Goal: Task Accomplishment & Management: Manage account settings

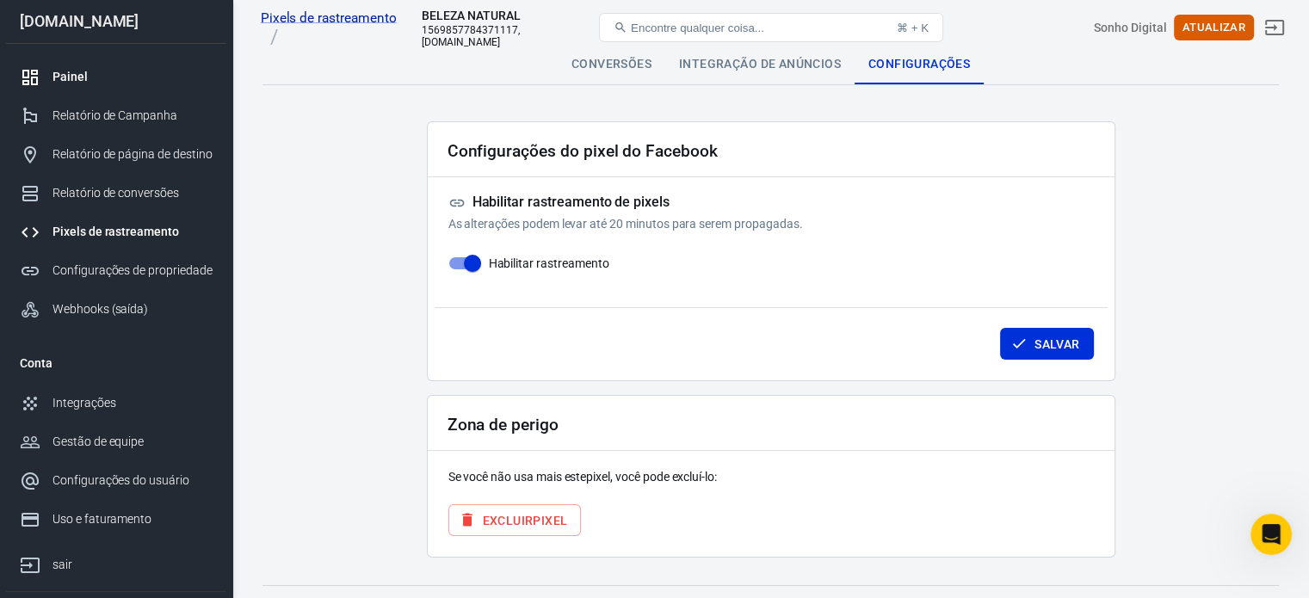
click at [118, 82] on div "Painel" at bounding box center [133, 77] width 160 height 18
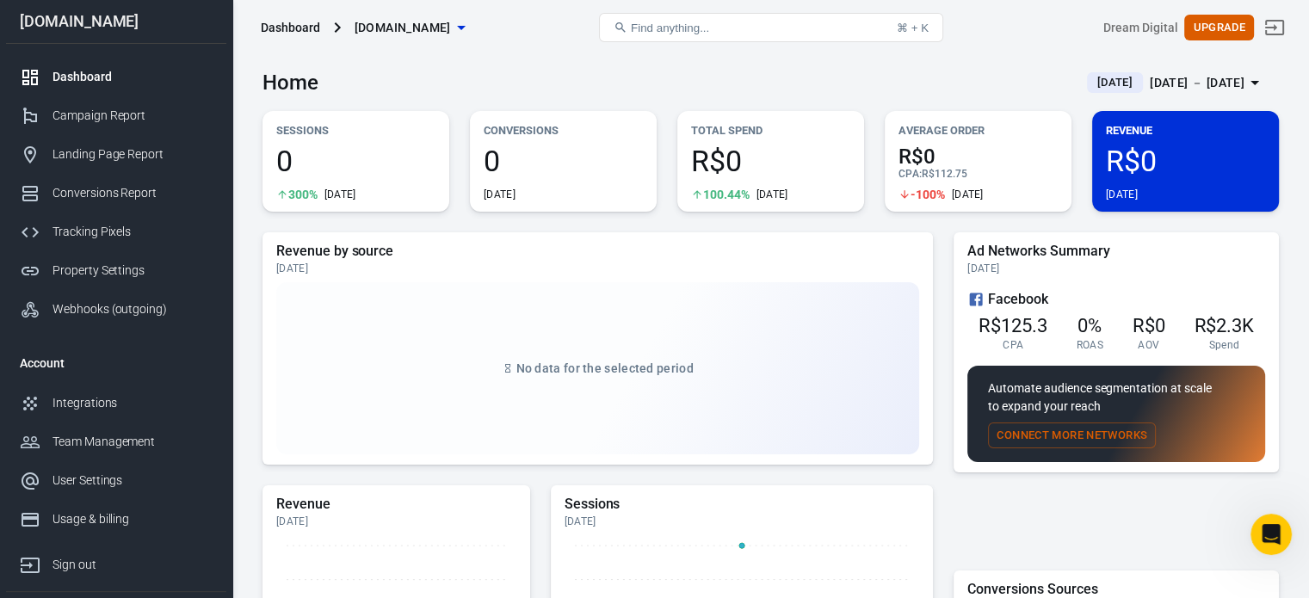
click at [654, 77] on div "Home Today Sep 15 － Sep 15, 2025" at bounding box center [771, 76] width 1017 height 42
click at [282, 162] on span "4" at bounding box center [355, 160] width 159 height 29
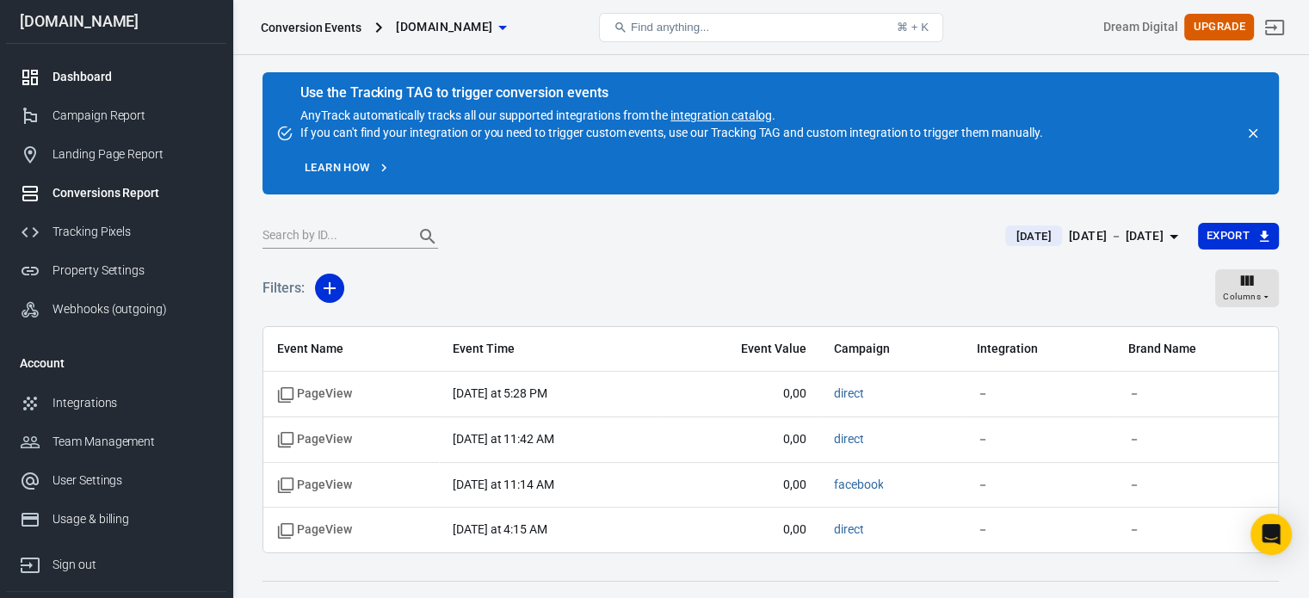
click at [138, 72] on div "Dashboard" at bounding box center [133, 77] width 160 height 18
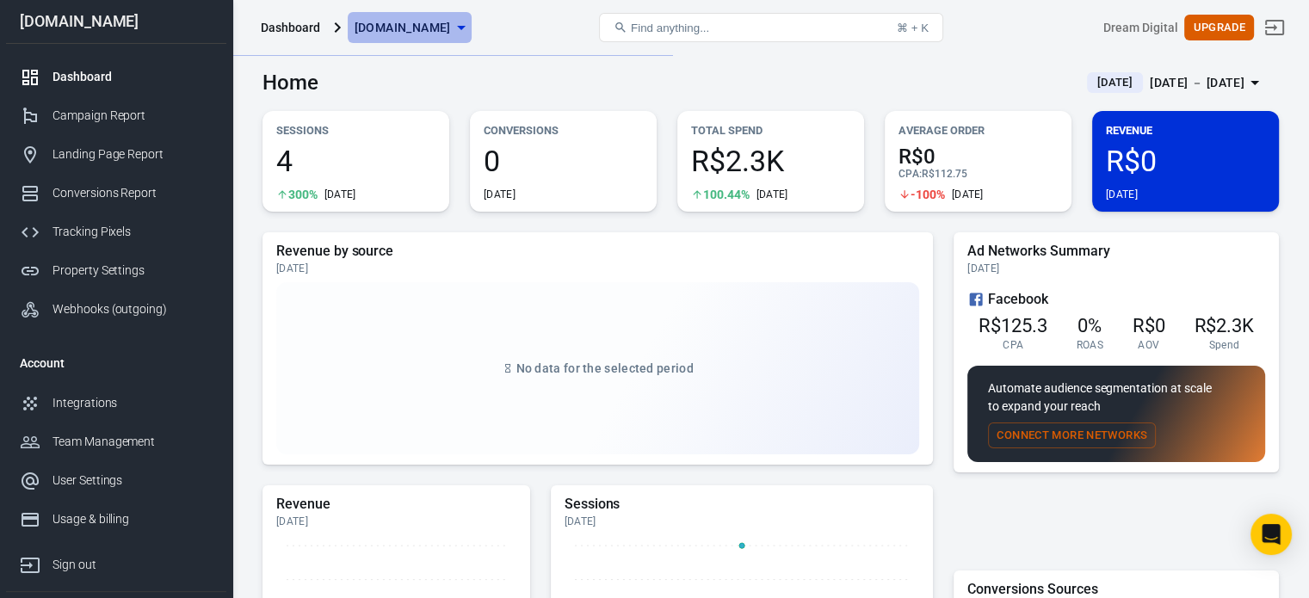
click at [455, 24] on icon "button" at bounding box center [461, 27] width 21 height 21
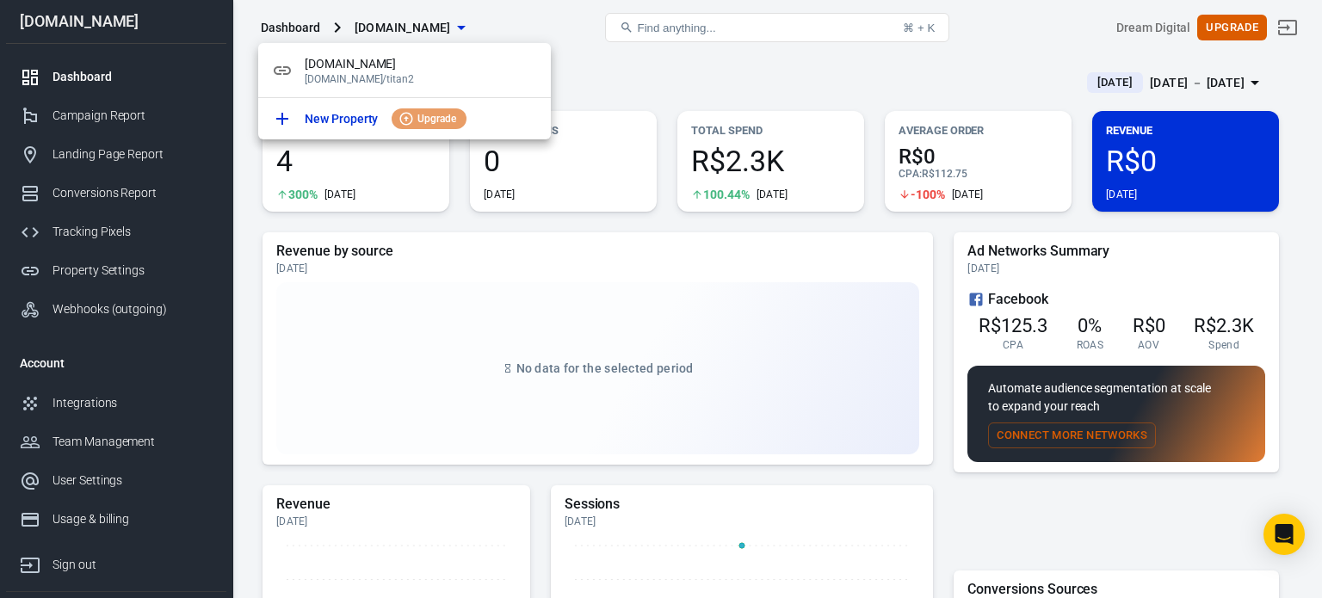
click at [1287, 24] on div at bounding box center [661, 299] width 1322 height 598
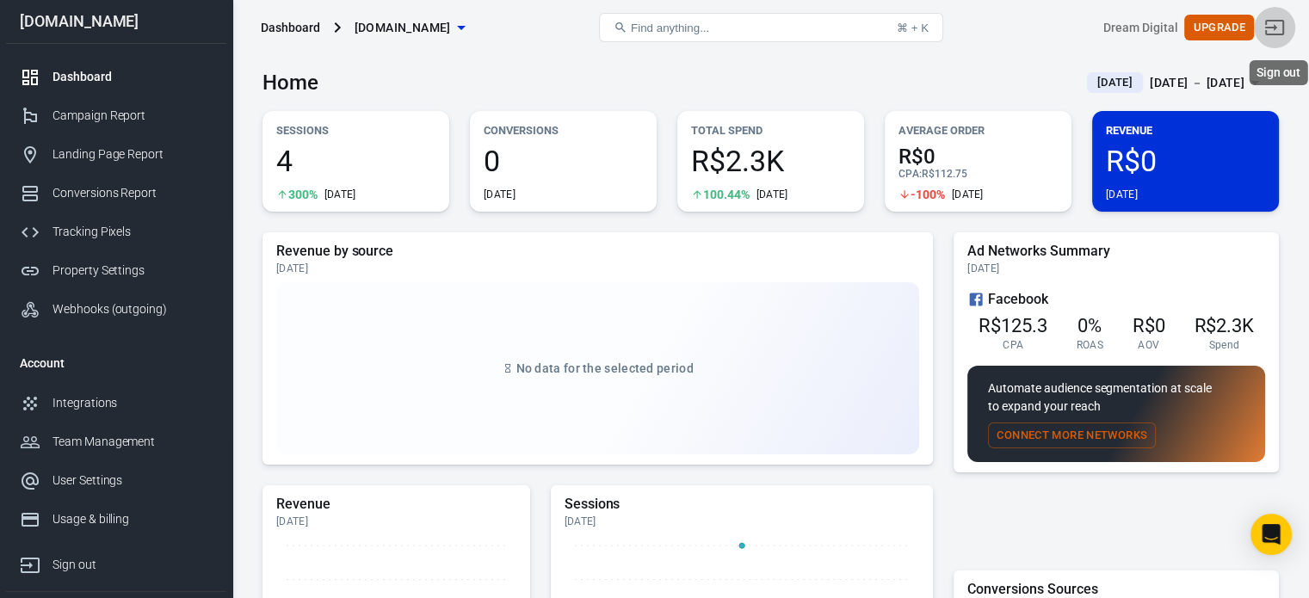
click at [1284, 24] on icon "Sign out" at bounding box center [1275, 27] width 19 height 15
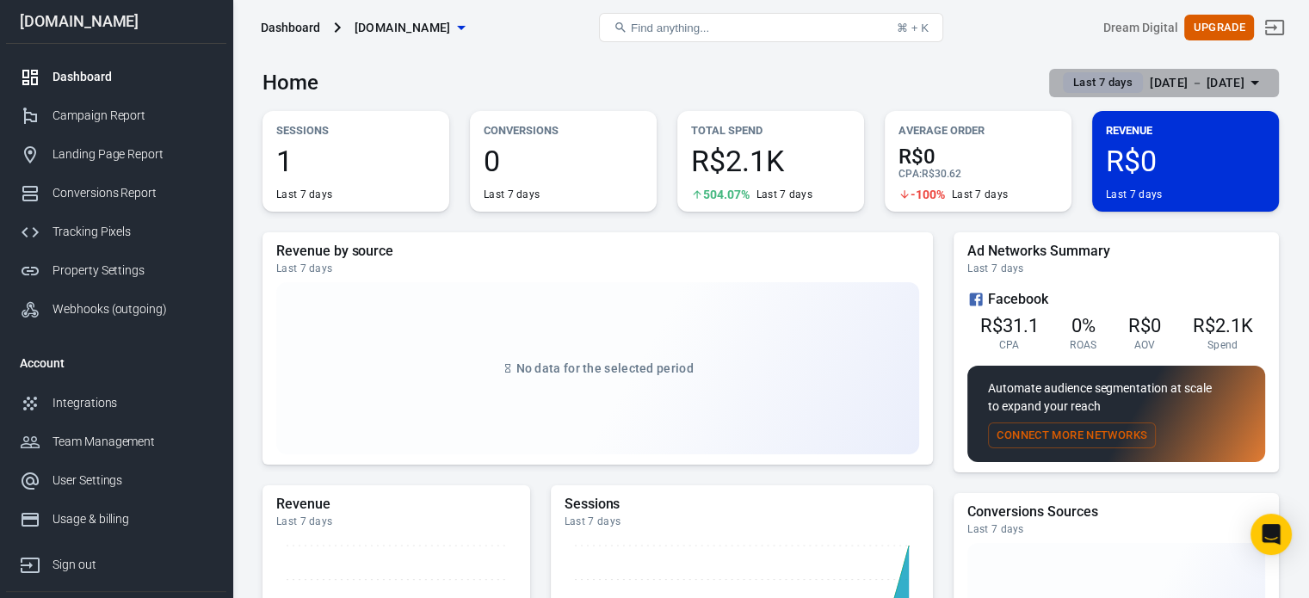
click at [1205, 91] on div "[DATE] － [DATE]" at bounding box center [1197, 83] width 95 height 22
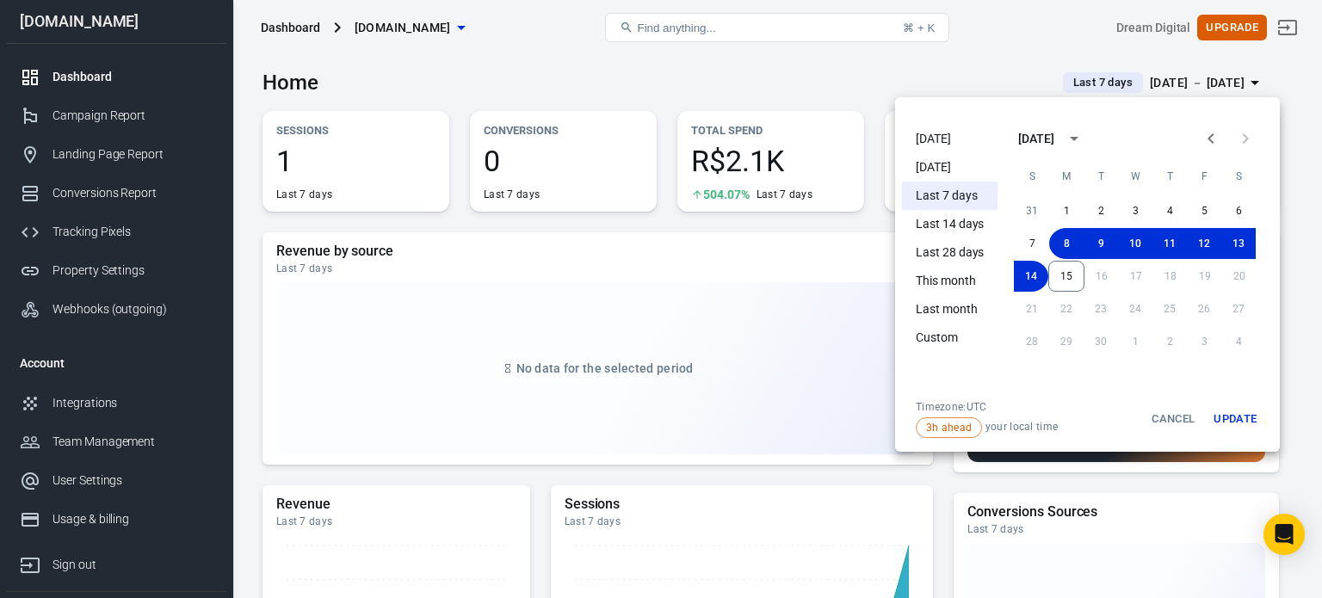
click at [947, 140] on li "[DATE]" at bounding box center [950, 139] width 96 height 28
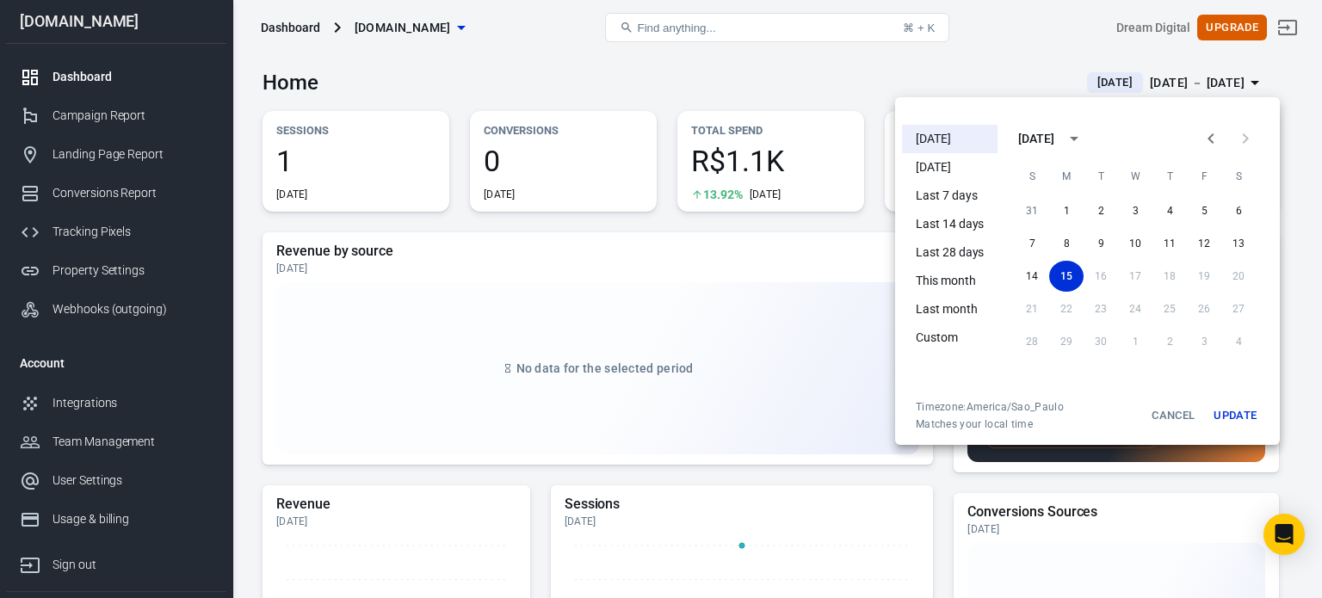
click at [734, 69] on div at bounding box center [661, 299] width 1322 height 598
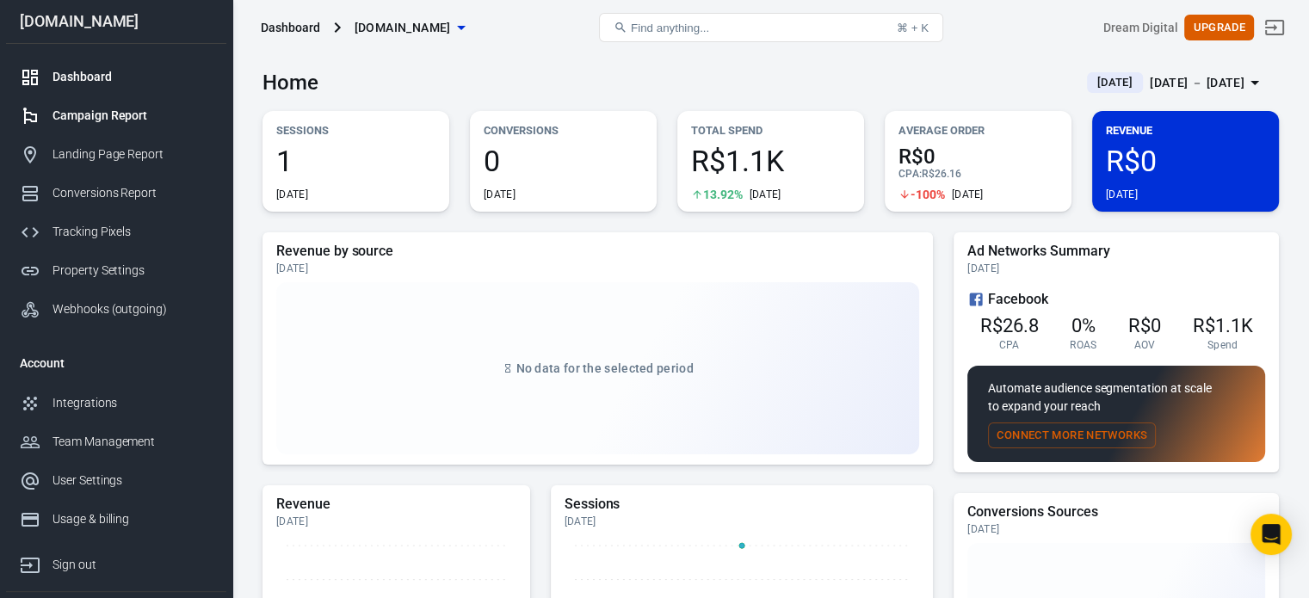
click at [203, 115] on div "Campaign Report" at bounding box center [133, 116] width 160 height 18
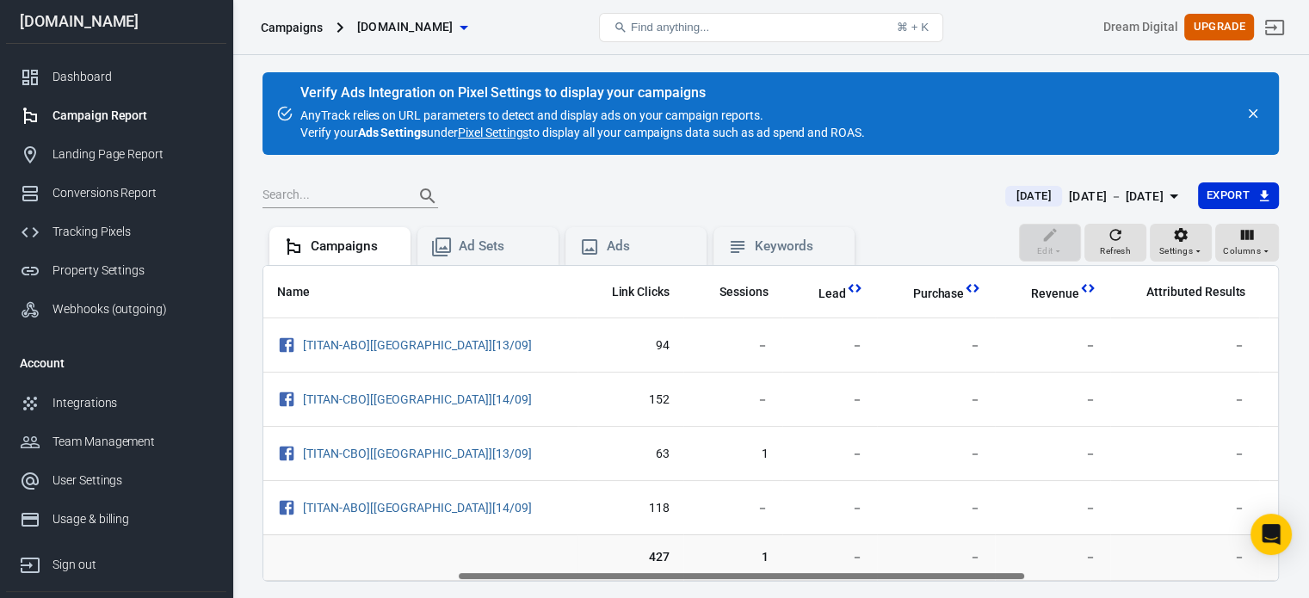
scroll to position [0, 383]
drag, startPoint x: 642, startPoint y: 574, endPoint x: 858, endPoint y: 559, distance: 216.6
click at [858, 559] on div "Name Amount Spent ROAS Impressions Link Clicks Sessions Lead Purchase Revenue A…" at bounding box center [771, 423] width 1017 height 317
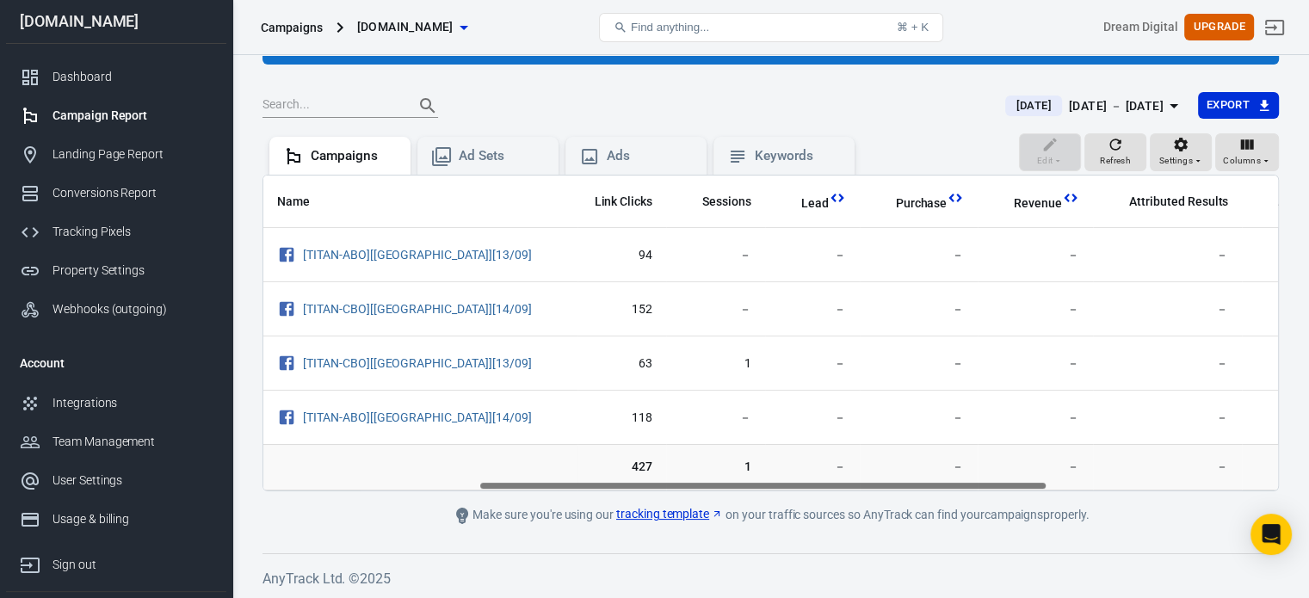
scroll to position [0, 0]
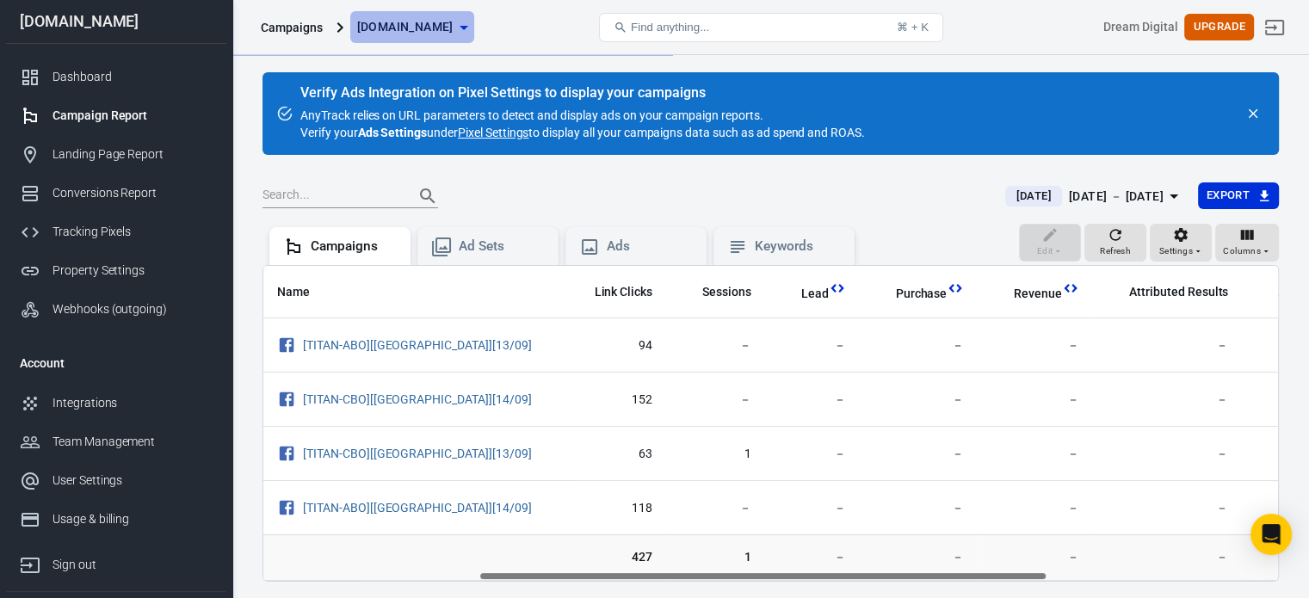
click at [442, 31] on span "[DOMAIN_NAME]" at bounding box center [405, 27] width 96 height 22
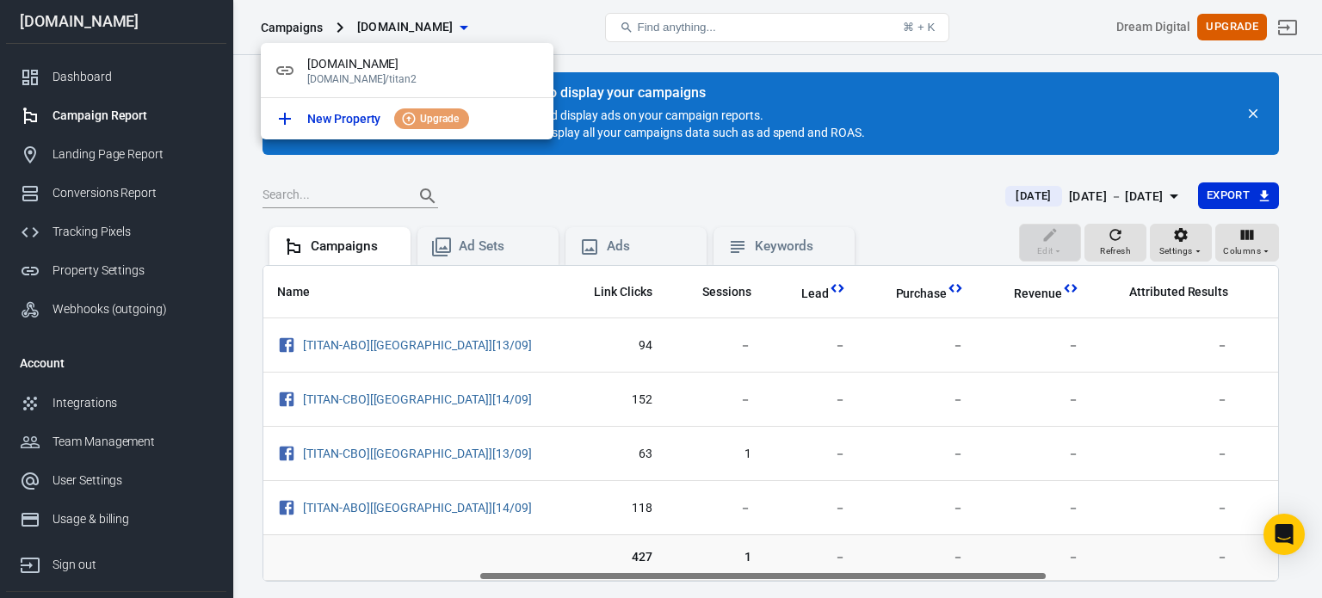
click at [548, 2] on div at bounding box center [661, 299] width 1322 height 598
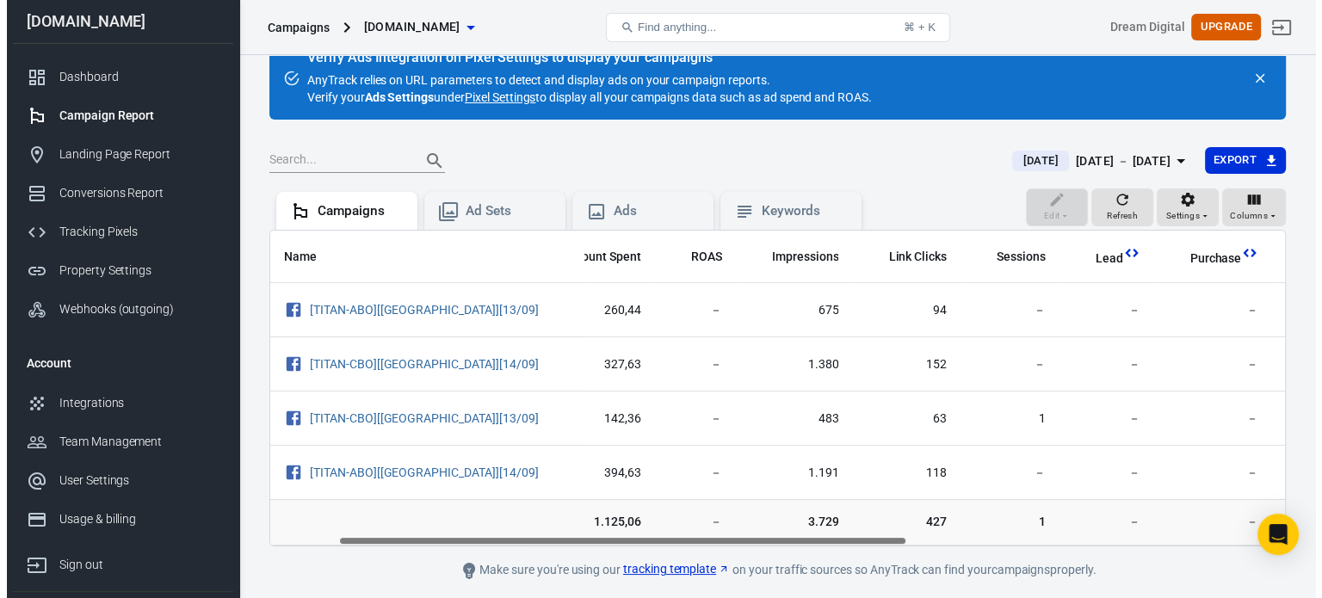
scroll to position [0, 52]
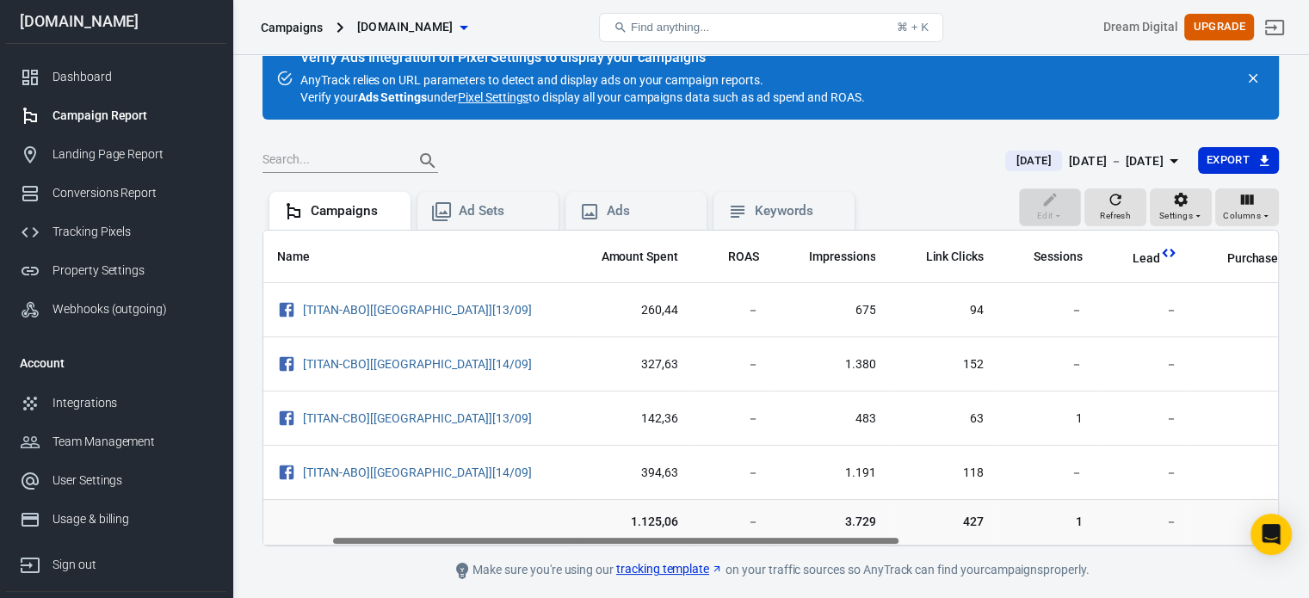
drag, startPoint x: 710, startPoint y: 541, endPoint x: 740, endPoint y: 498, distance: 52.5
click at [740, 498] on div "Name Amount Spent ROAS Impressions Link Clicks Sessions Lead Purchase Revenue A…" at bounding box center [771, 388] width 1017 height 317
click at [1111, 163] on div "[DATE] － [DATE]" at bounding box center [1116, 162] width 95 height 22
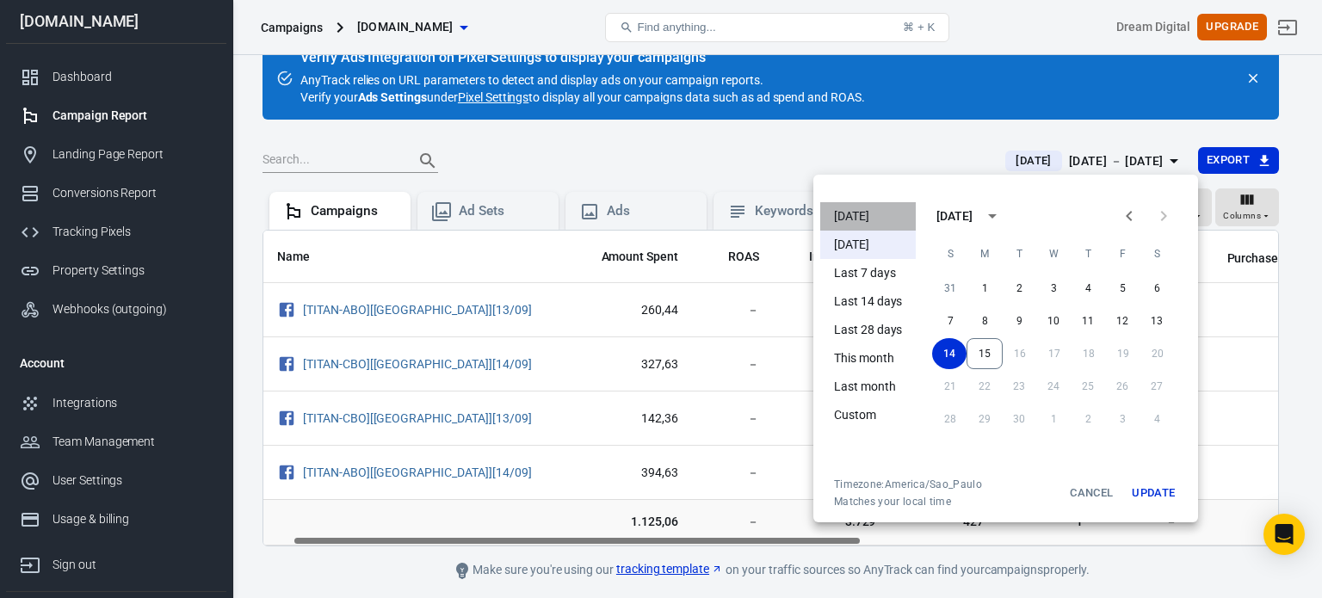
click at [898, 213] on li "[DATE]" at bounding box center [868, 216] width 96 height 28
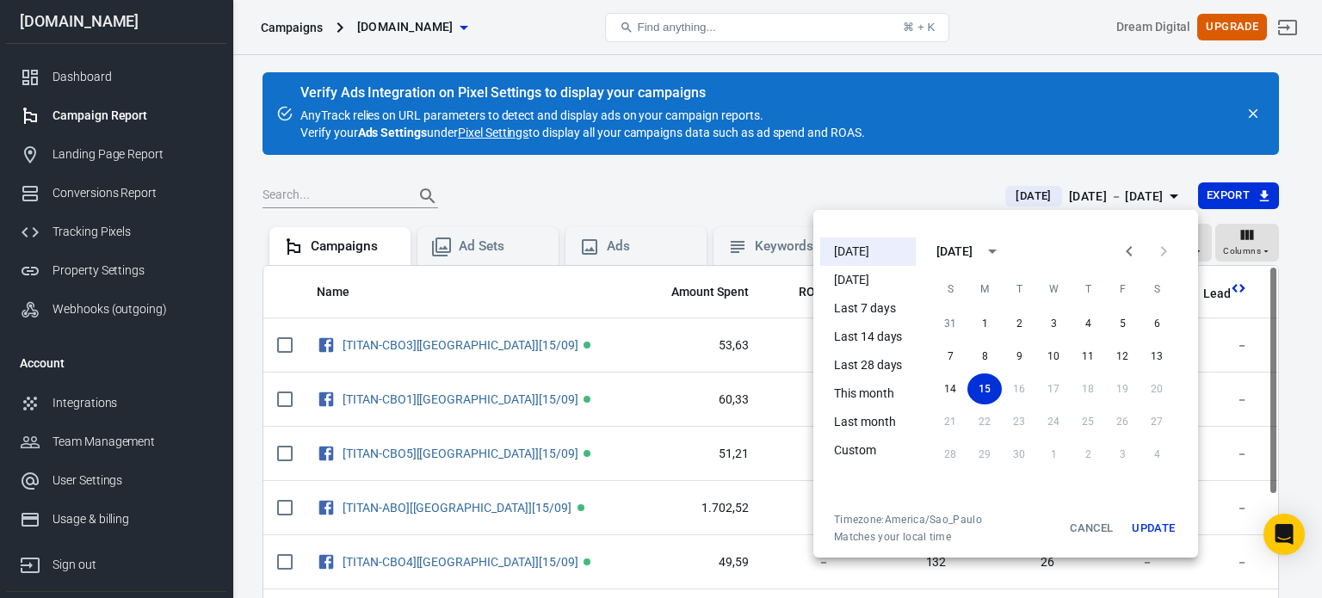
click at [990, 34] on div at bounding box center [661, 299] width 1322 height 598
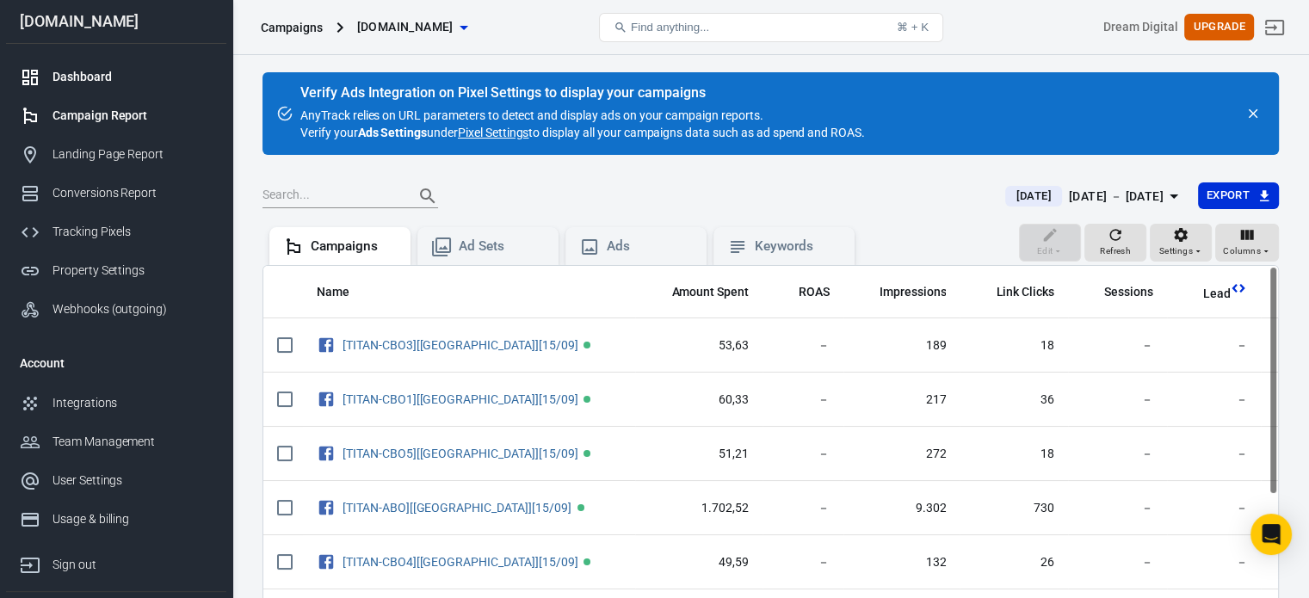
click at [105, 79] on div "Dashboard" at bounding box center [133, 77] width 160 height 18
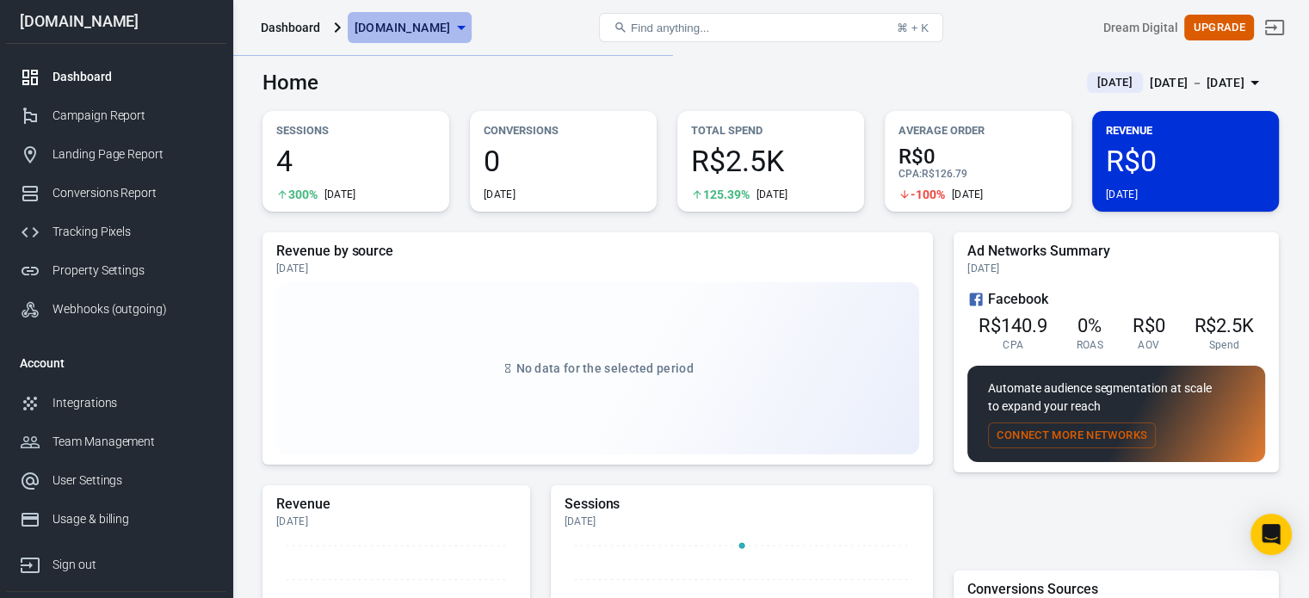
click at [434, 27] on span "[DOMAIN_NAME]" at bounding box center [403, 28] width 96 height 22
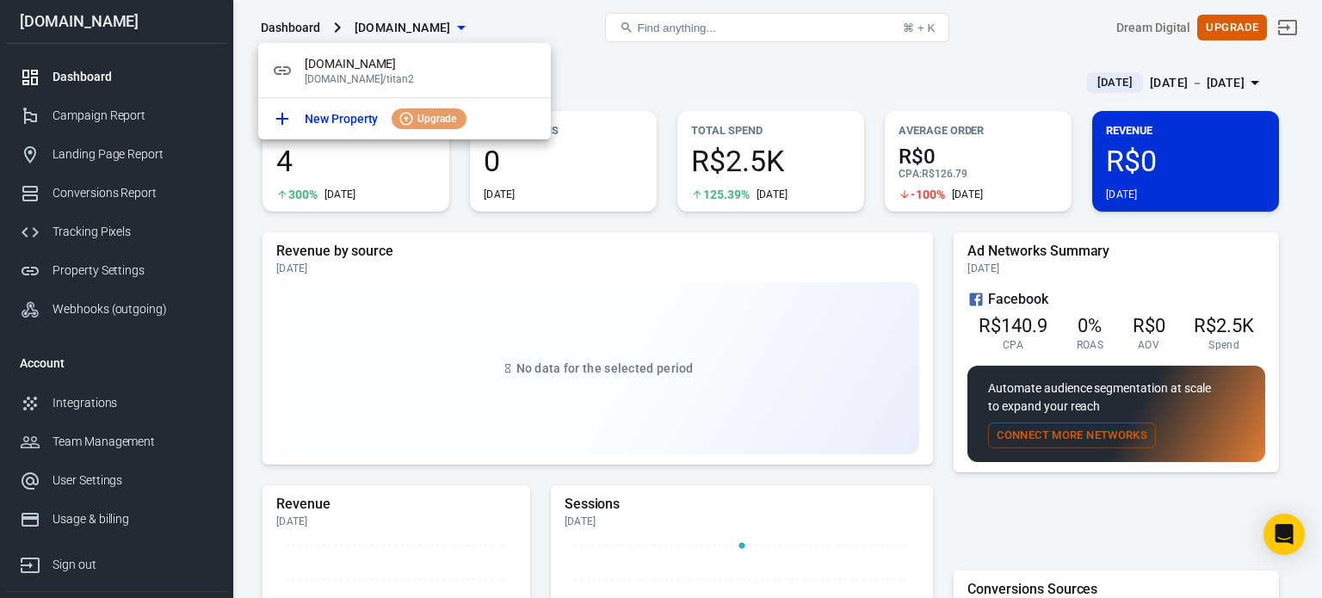
click at [1294, 39] on div at bounding box center [661, 299] width 1322 height 598
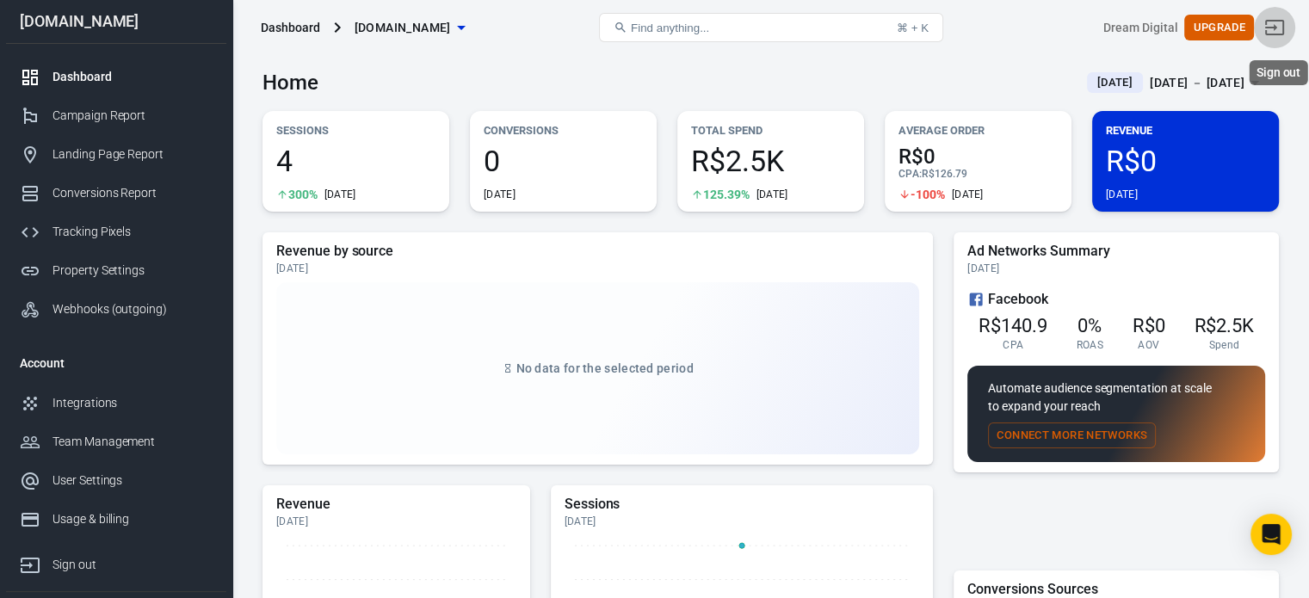
click at [1284, 34] on icon "Sign out" at bounding box center [1275, 27] width 19 height 15
